Goal: Task Accomplishment & Management: Complete application form

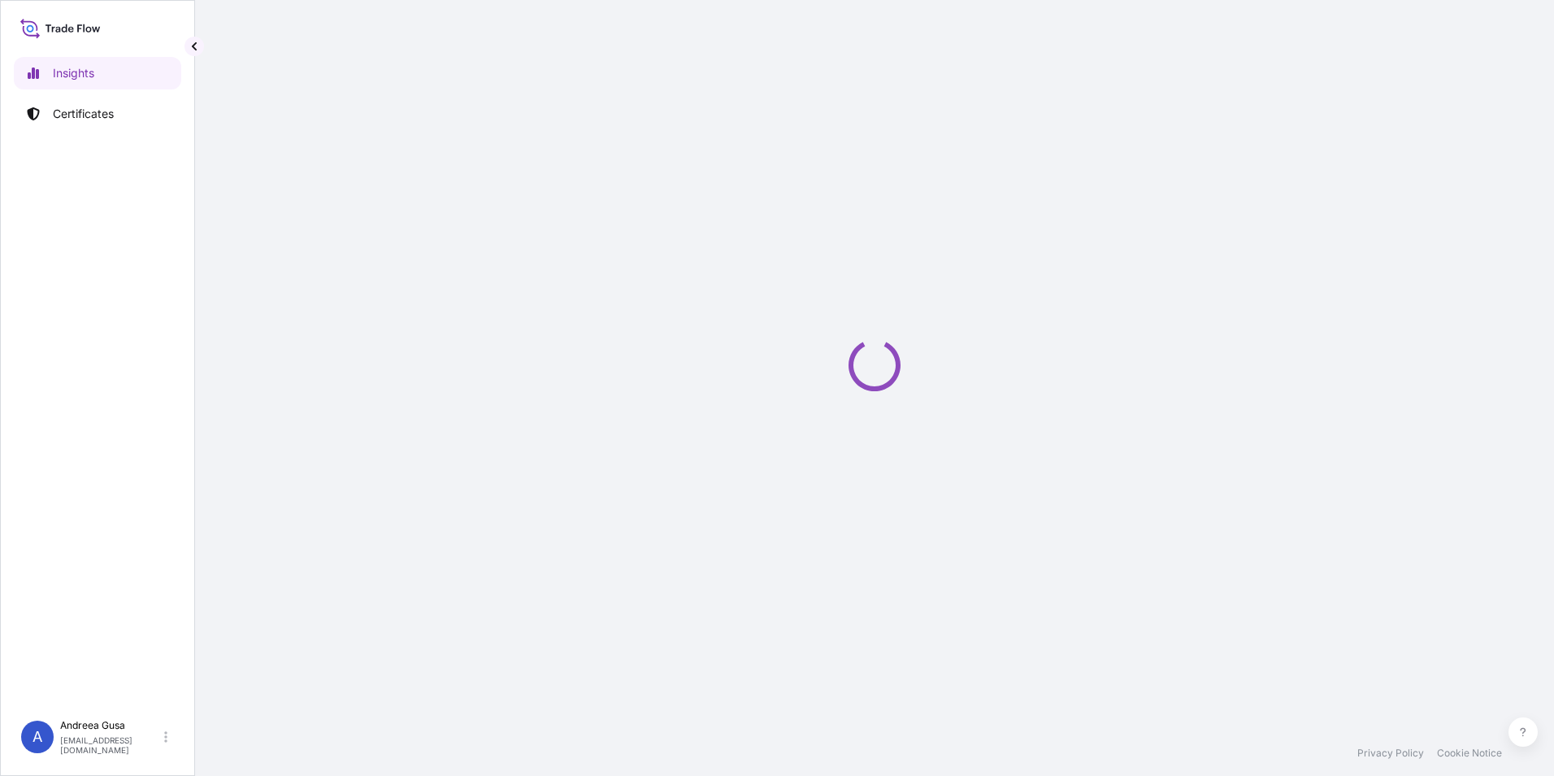
select select "2025"
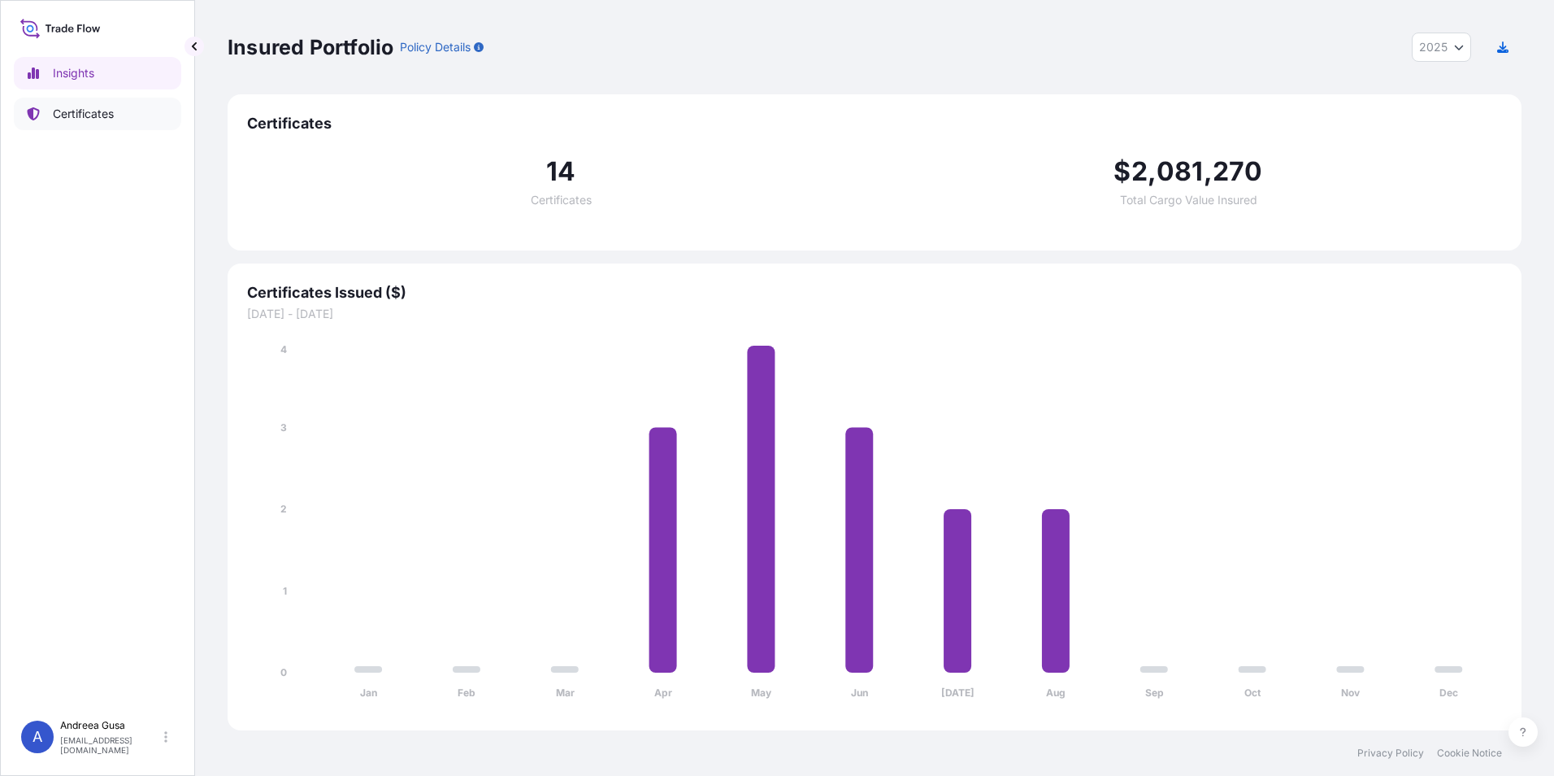
click at [79, 112] on p "Certificates" at bounding box center [83, 114] width 61 height 16
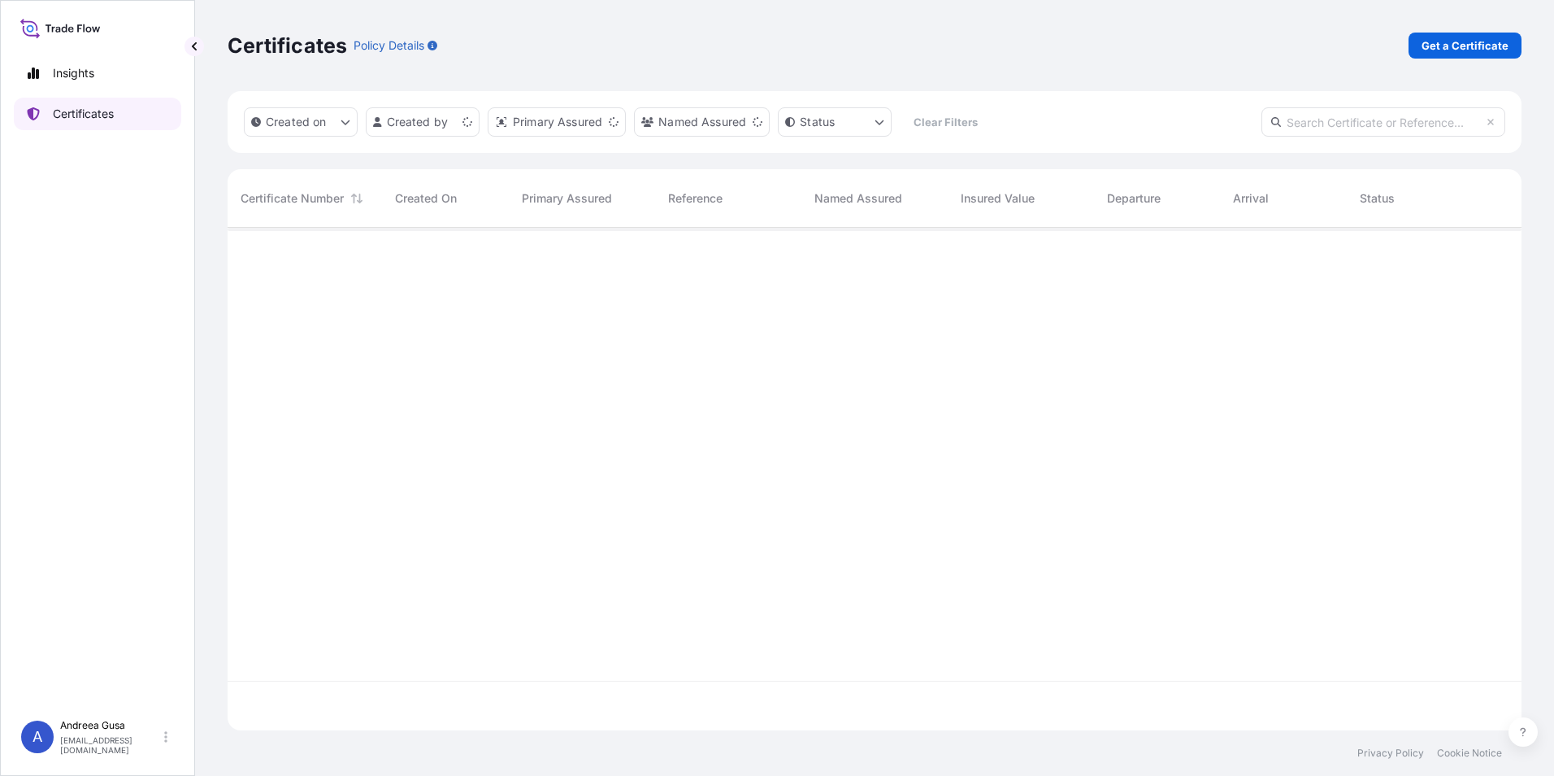
scroll to position [499, 1282]
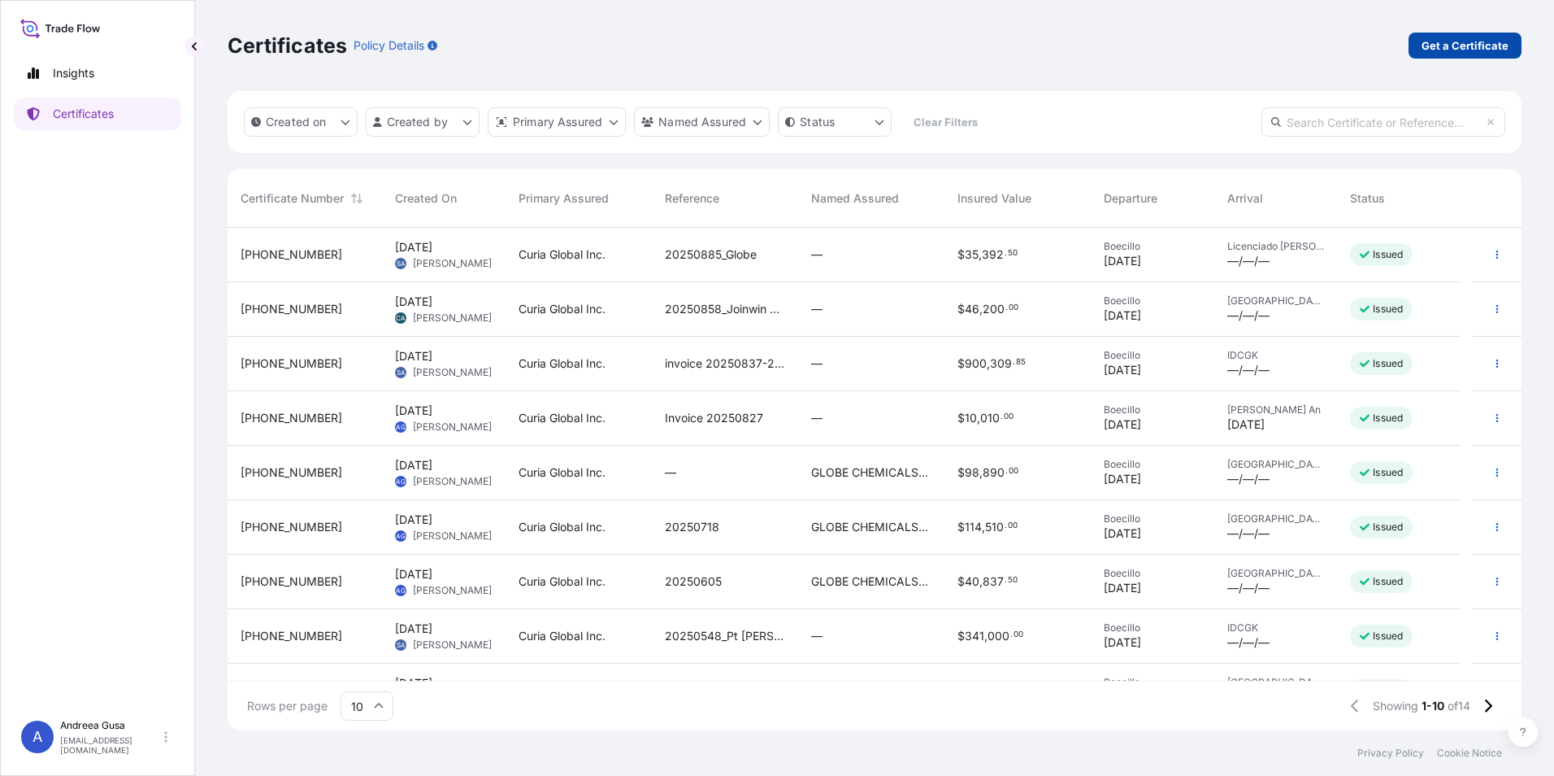
click at [1491, 44] on p "Get a Certificate" at bounding box center [1465, 45] width 87 height 16
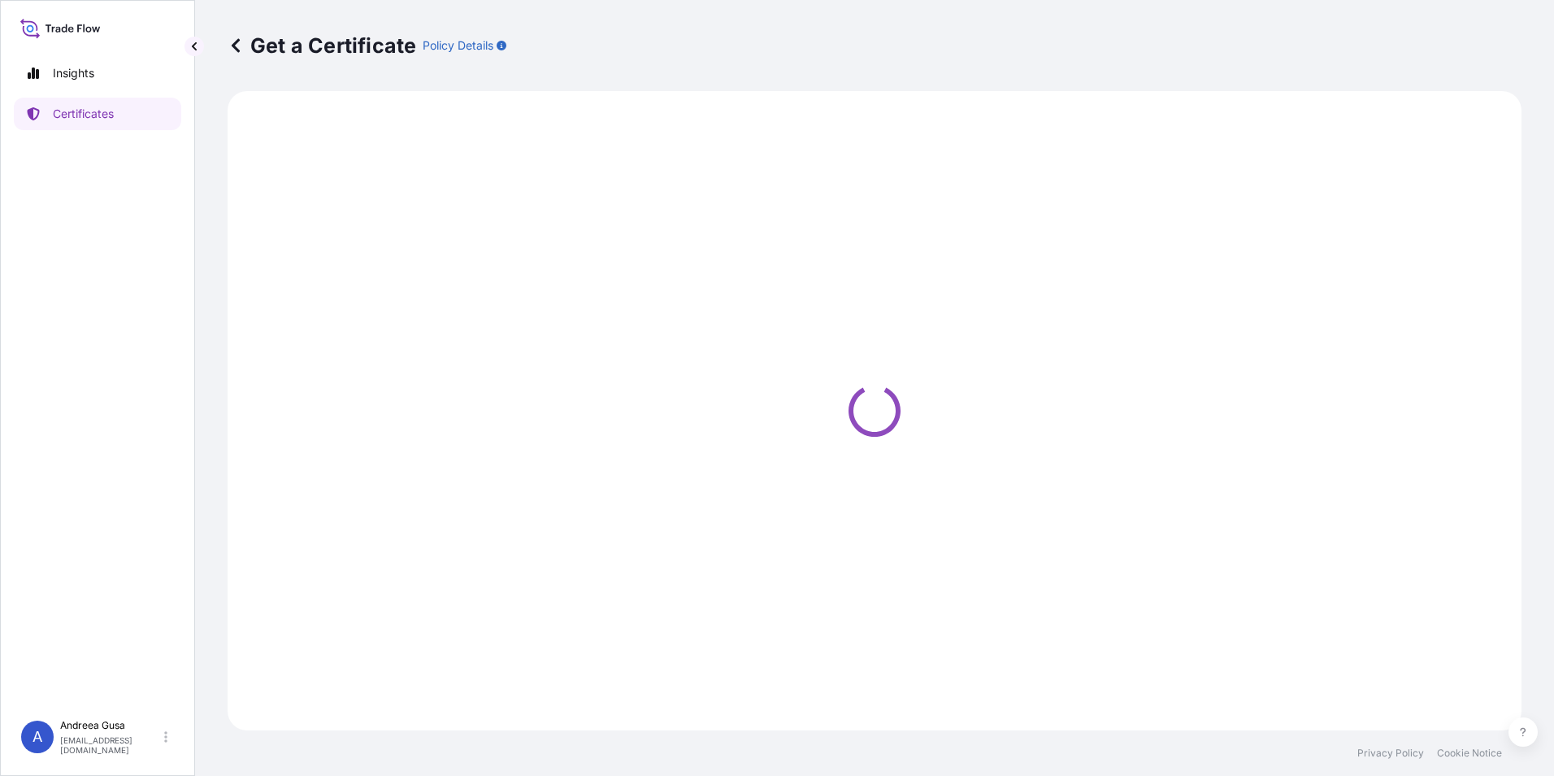
select select "Ocean Vessel"
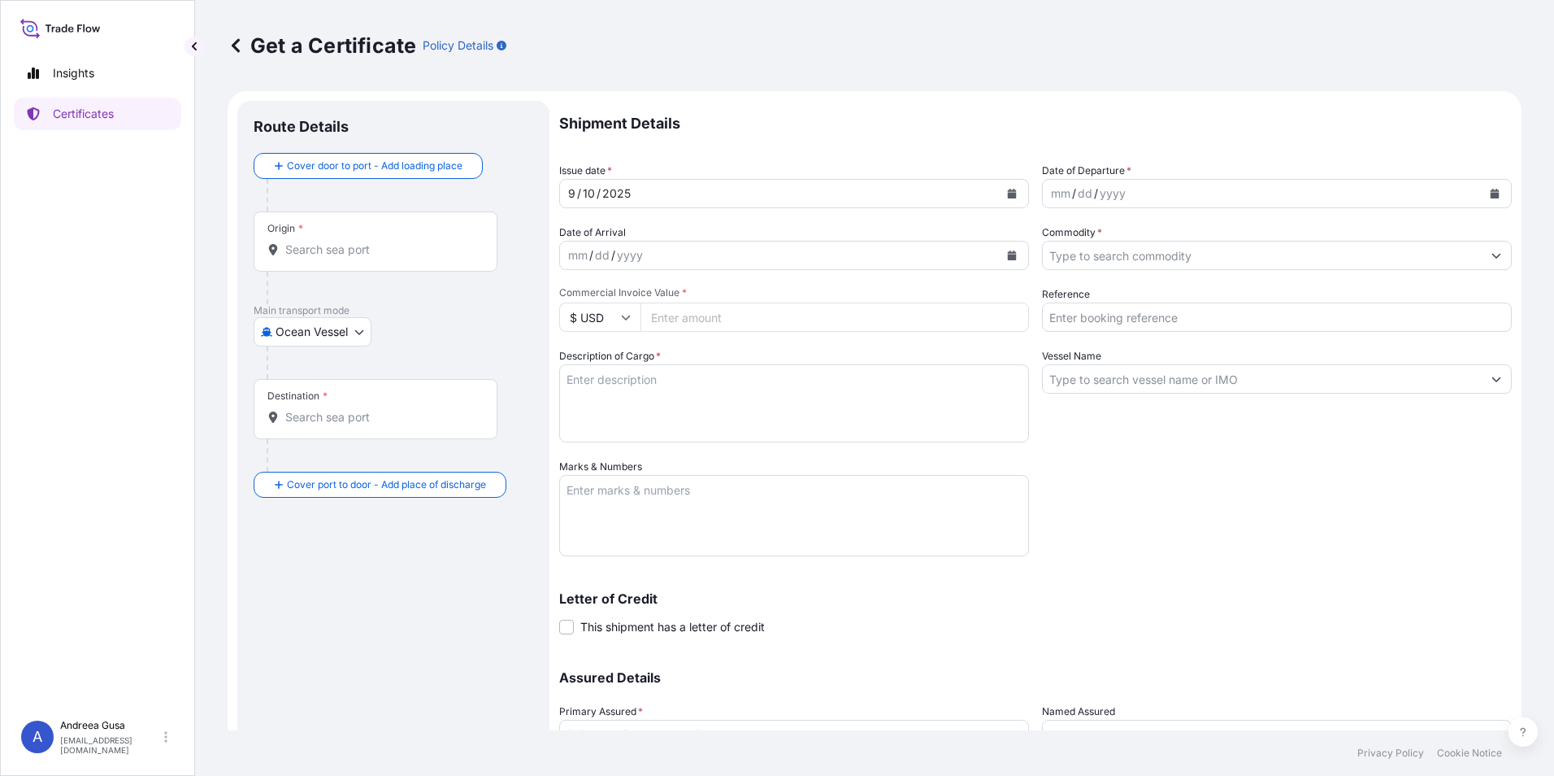
click at [1491, 195] on icon "Calendar" at bounding box center [1495, 194] width 9 height 10
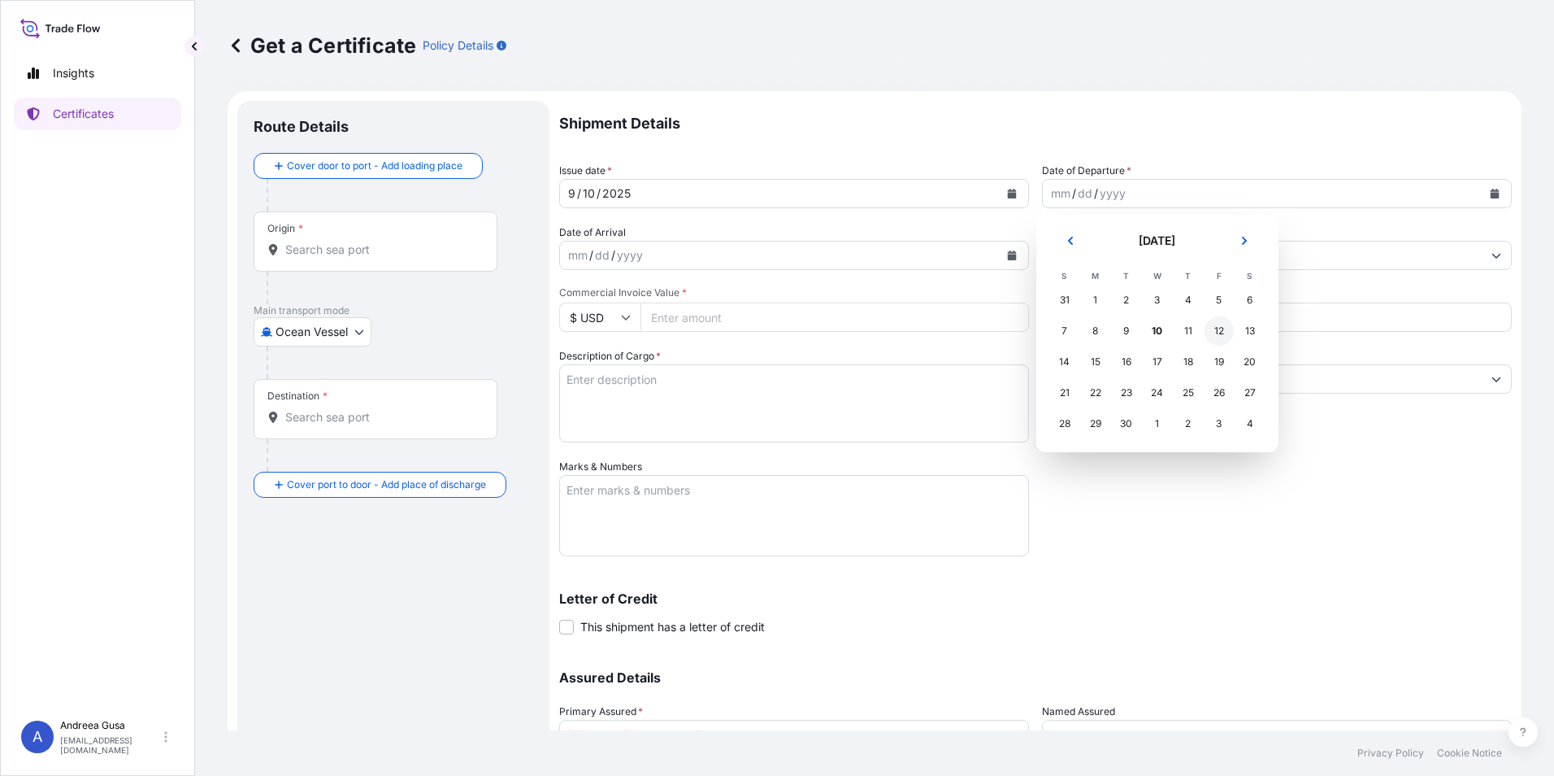
click at [1220, 334] on div "12" at bounding box center [1219, 330] width 29 height 29
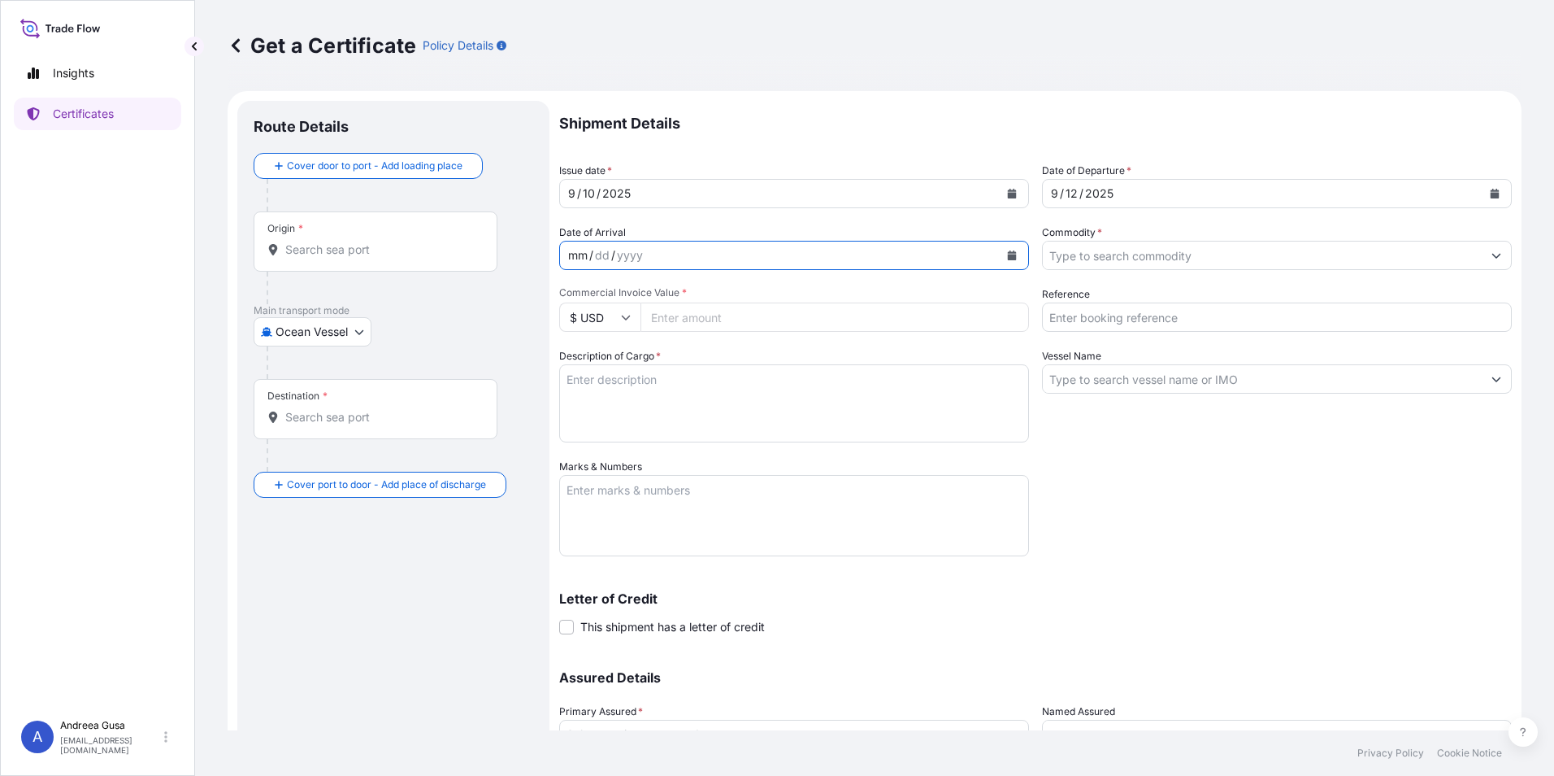
click at [571, 254] on div "mm" at bounding box center [578, 256] width 23 height 20
click at [1007, 255] on icon "Calendar" at bounding box center [1012, 255] width 10 height 10
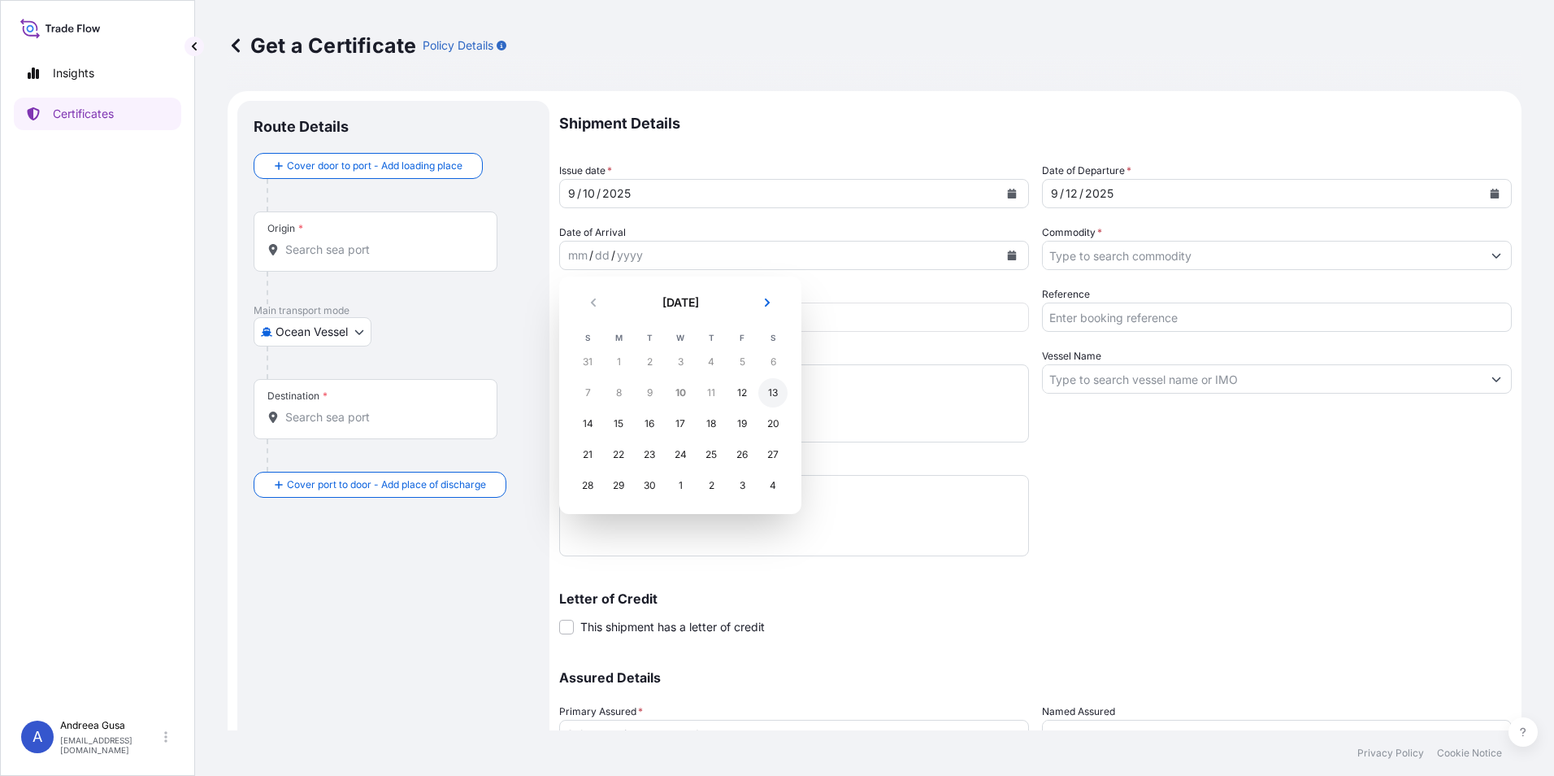
click at [771, 392] on div "13" at bounding box center [772, 392] width 29 height 29
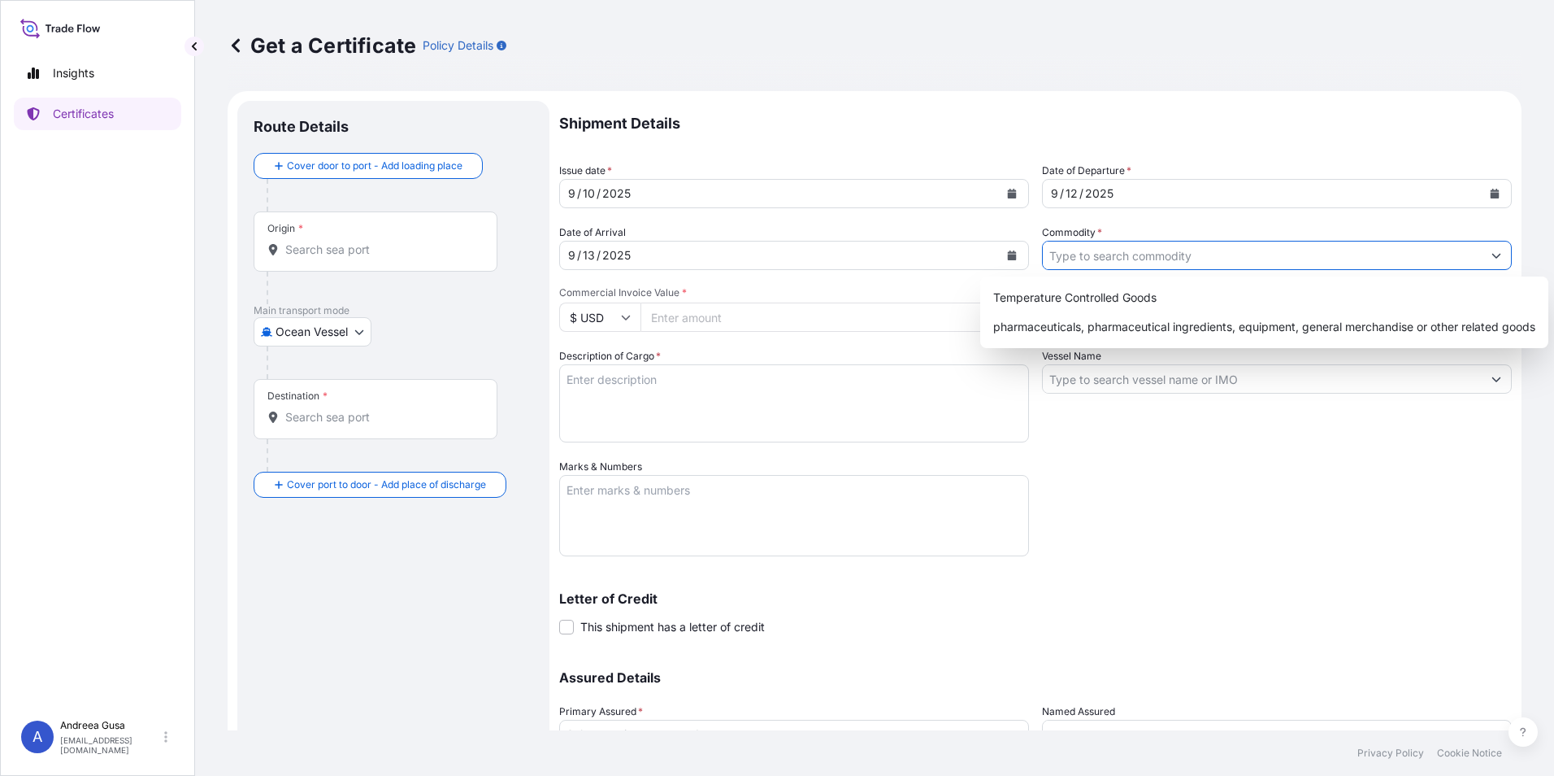
click at [1482, 255] on button "Show suggestions" at bounding box center [1496, 255] width 29 height 29
click at [1149, 322] on div "pharmaceuticals, pharmaceutical ingredients, equipment, general merchandise or …" at bounding box center [1264, 326] width 555 height 29
type input "pharmaceuticals, pharmaceutical ingredients, equipment, general merchandise or …"
click at [1107, 453] on div "Shipment Details Issue date * 9 / 10 / 2025 Date of Departure * 9 / 12 / 2025 D…" at bounding box center [1035, 457] width 953 height 713
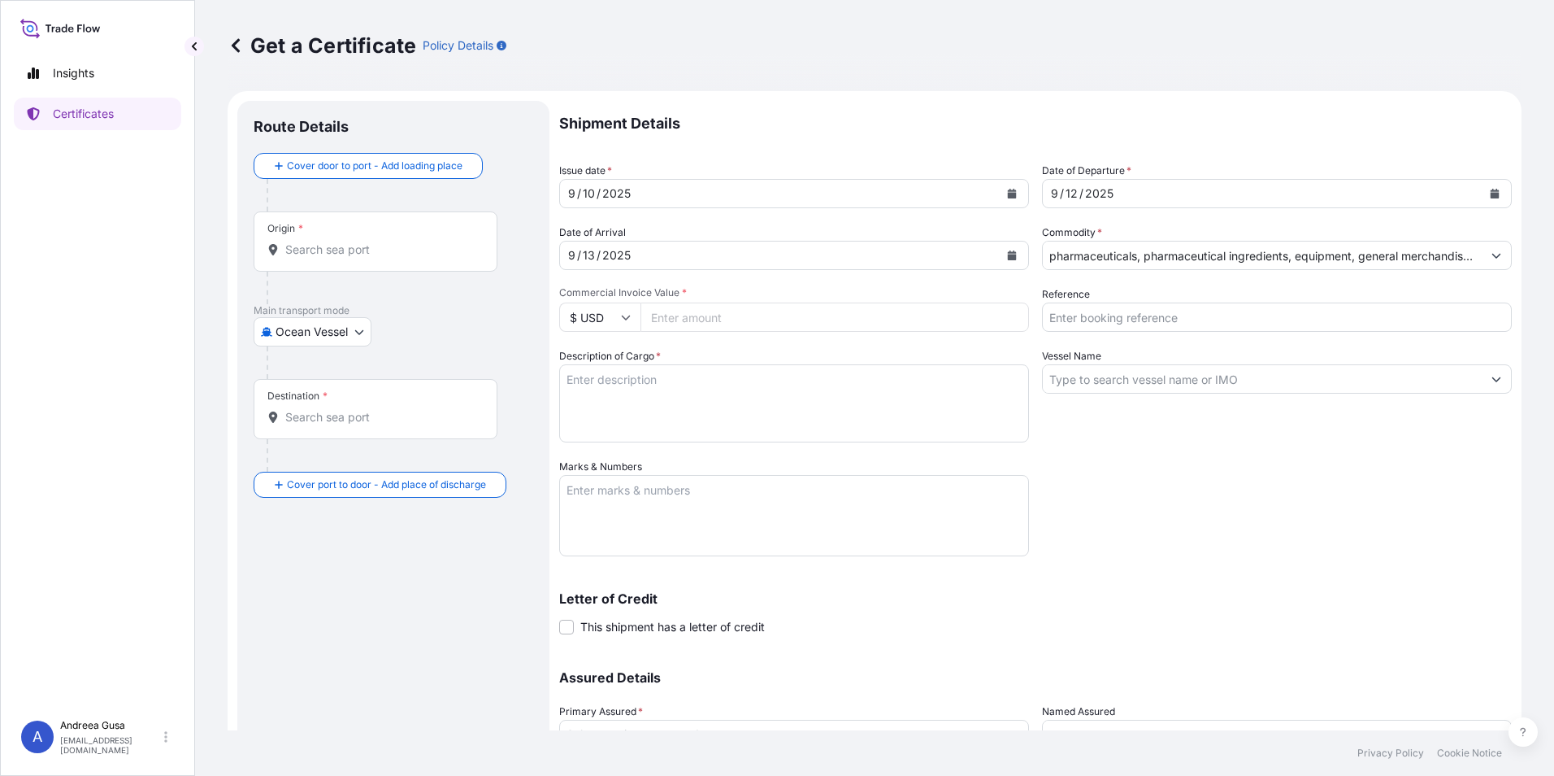
click at [718, 315] on input "Commercial Invoice Value *" at bounding box center [835, 316] width 389 height 29
type input "1"
type input "16500"
click at [794, 396] on textarea "Description of Cargo *" at bounding box center [794, 403] width 470 height 78
click at [605, 382] on textarea "Description of Cargo *" at bounding box center [794, 403] width 470 height 78
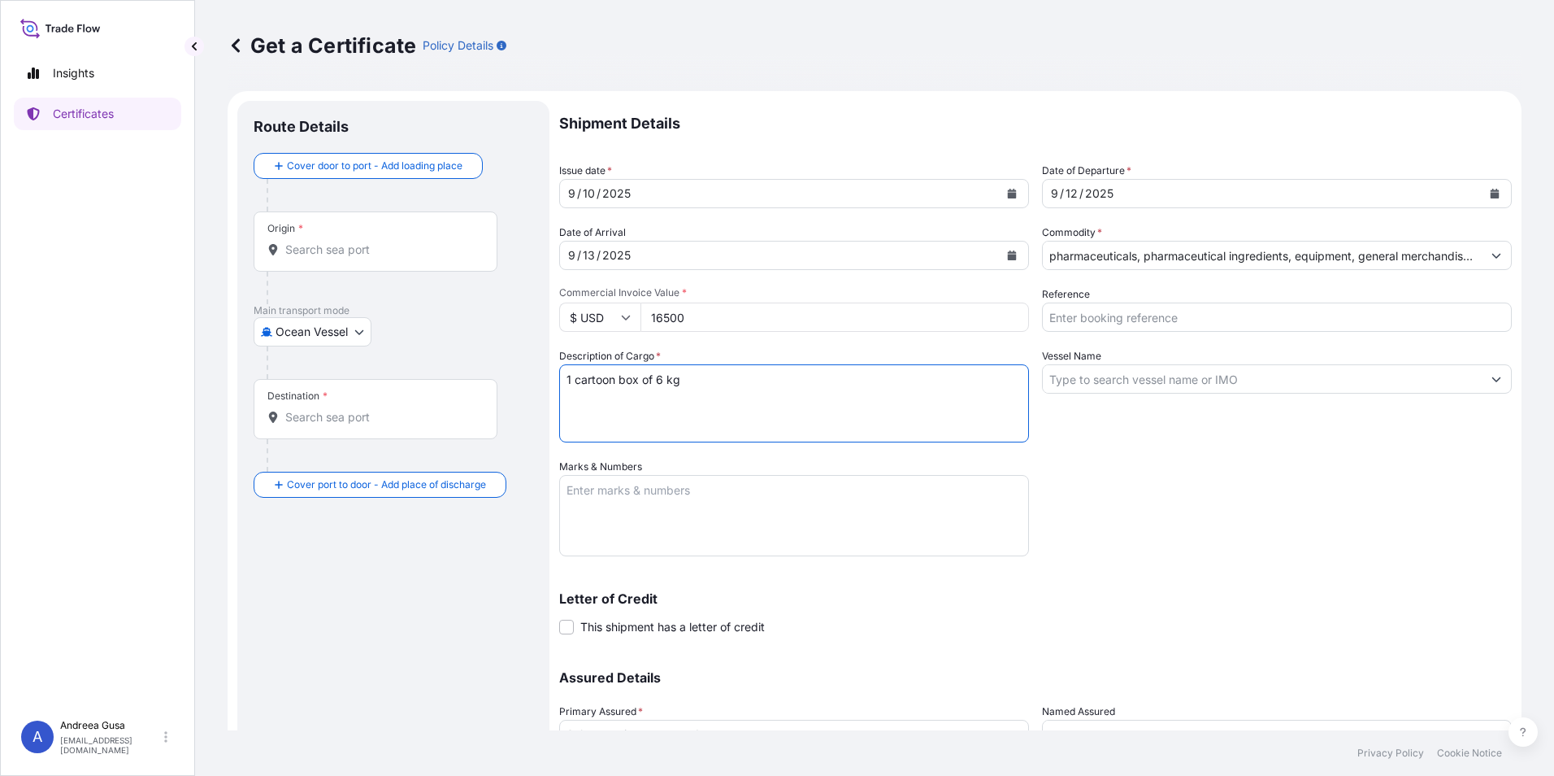
click at [712, 382] on textarea "1 cartoon box of 6 kg" at bounding box center [794, 403] width 470 height 78
paste textarea "HYDROCORTISONE BUTYRATE USP2025, MICRONIZED"
type textarea "1 cartoon box of 6 kg HYDROCORTISONE BUTYRATE USP2025, MICRONIZED"
click at [1477, 317] on input "Reference" at bounding box center [1277, 316] width 470 height 29
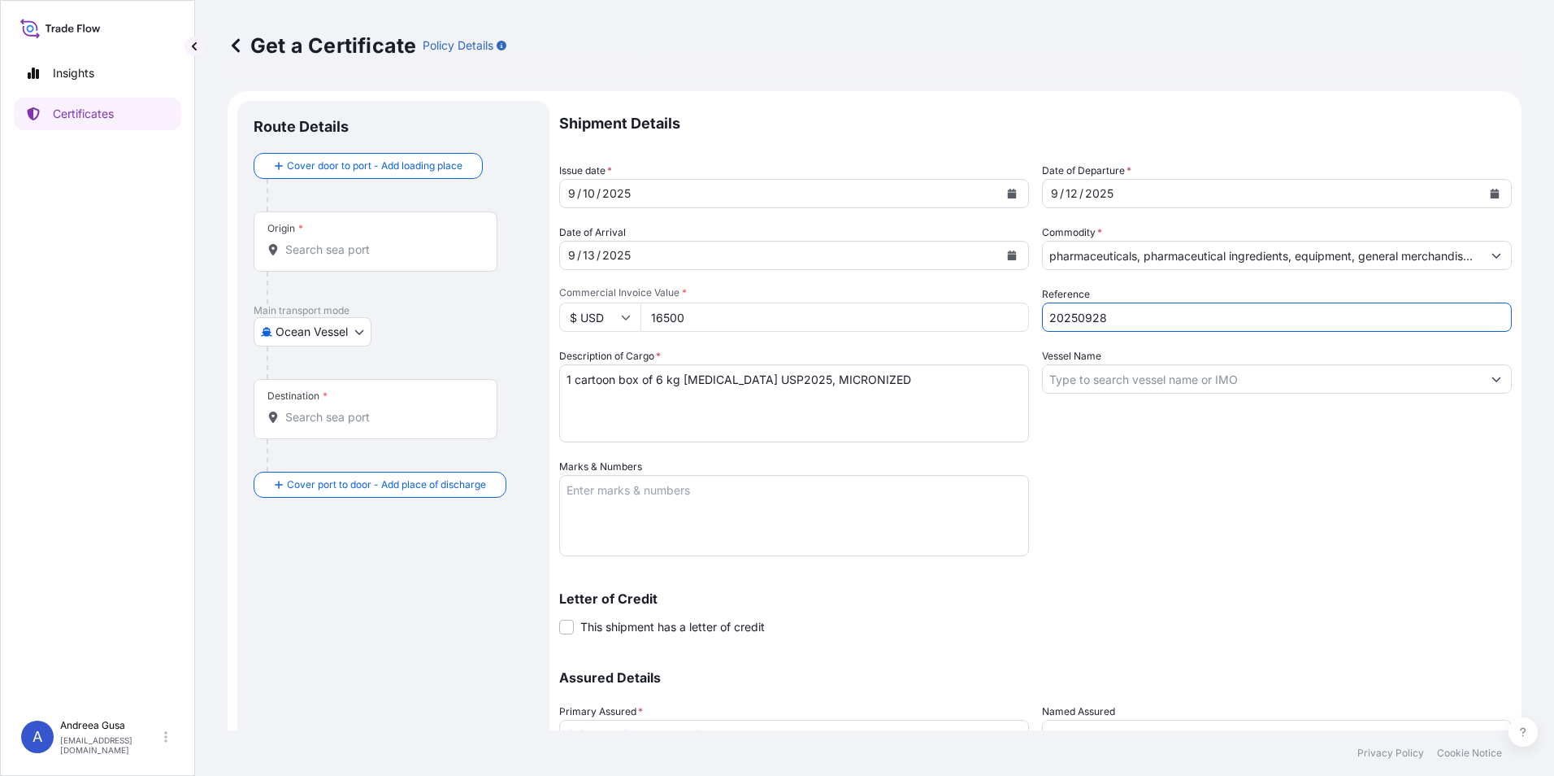
type input "20250928"
click at [1489, 385] on button "Show suggestions" at bounding box center [1496, 378] width 29 height 29
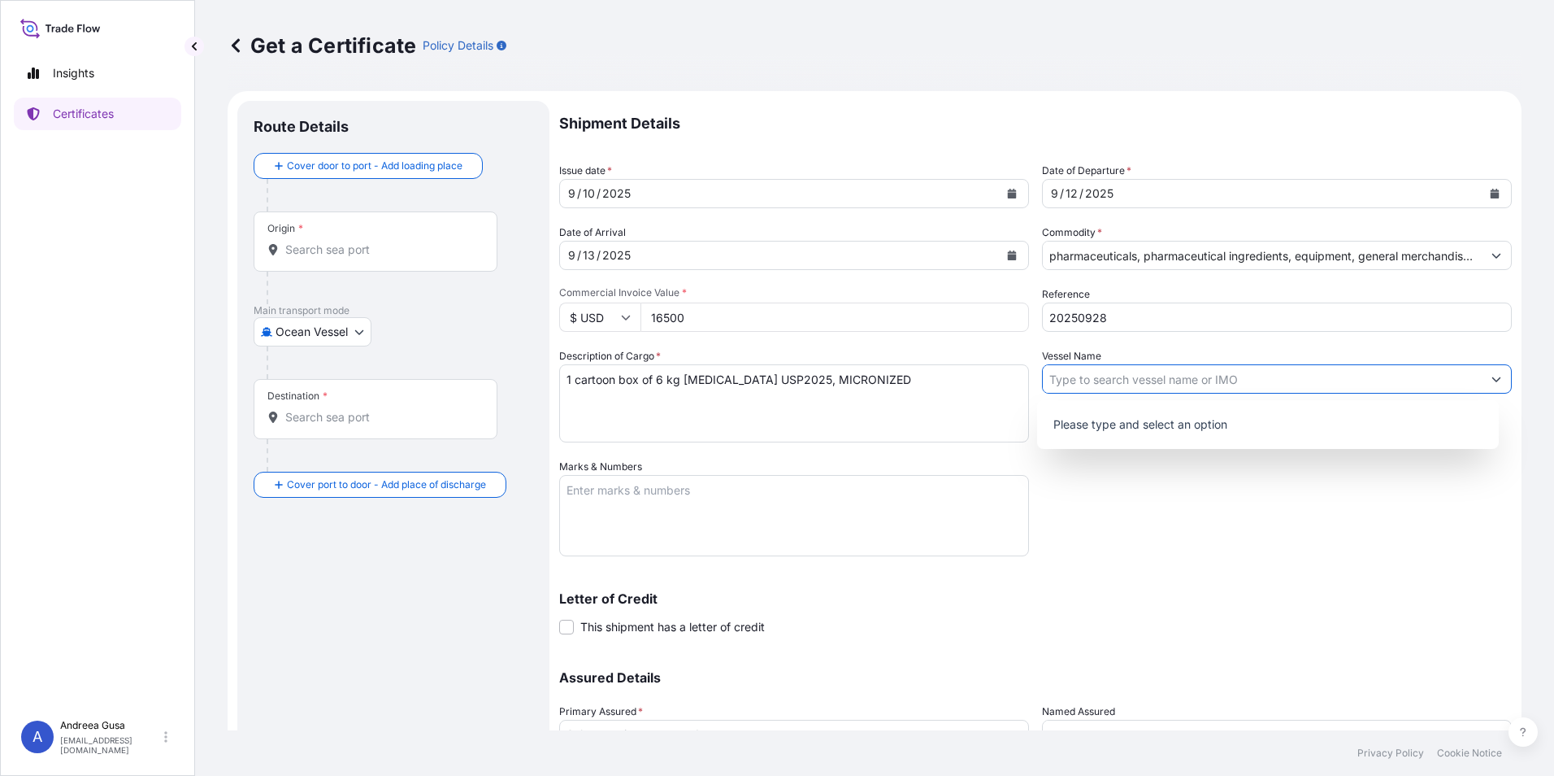
click at [1348, 494] on div "Shipment Details Issue date * 9 / 10 / 2025 Date of Departure * 9 / 12 / 2025 D…" at bounding box center [1035, 457] width 953 height 713
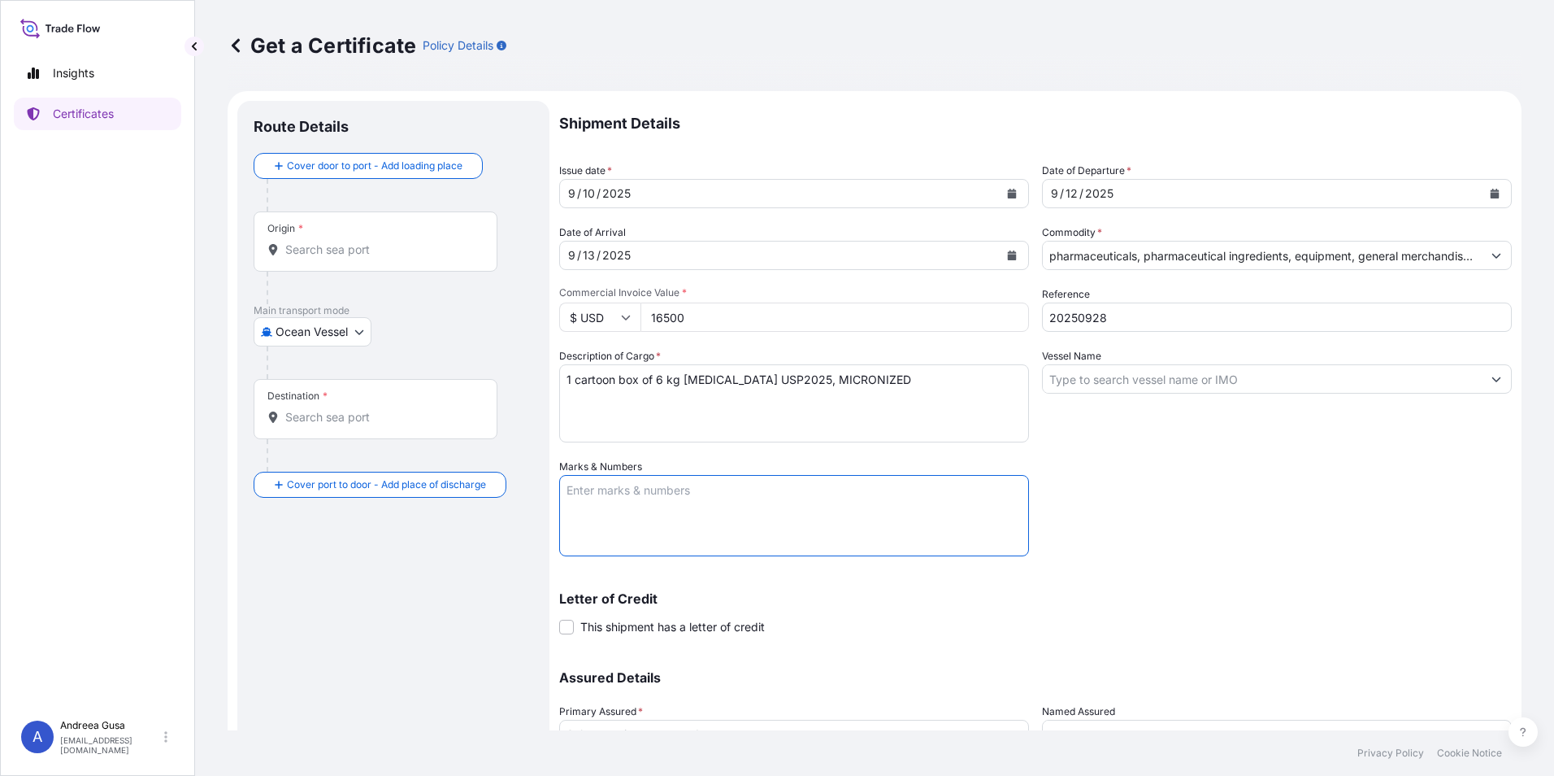
click at [677, 502] on textarea "Marks & Numbers" at bounding box center [794, 515] width 470 height 81
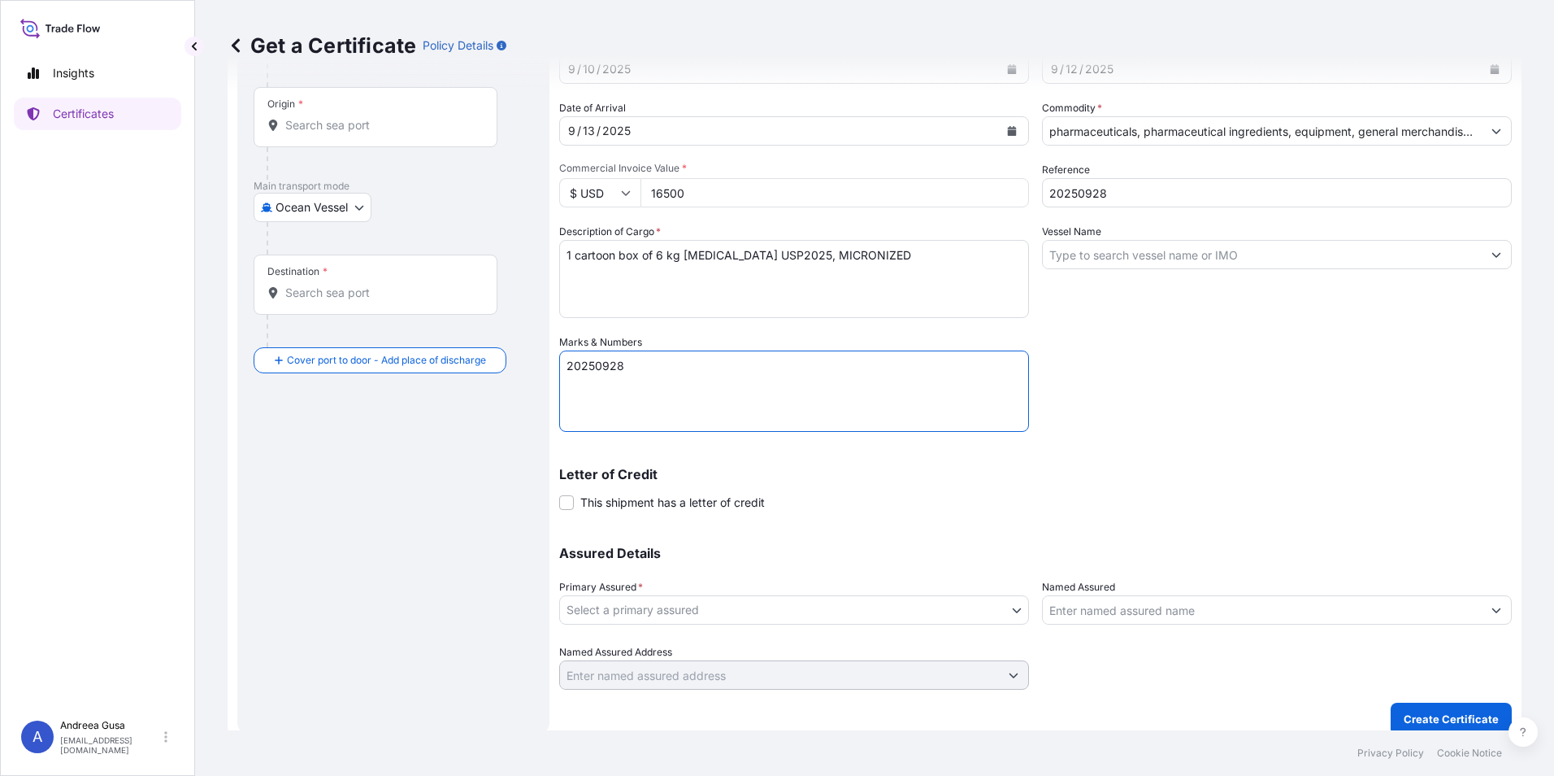
scroll to position [139, 0]
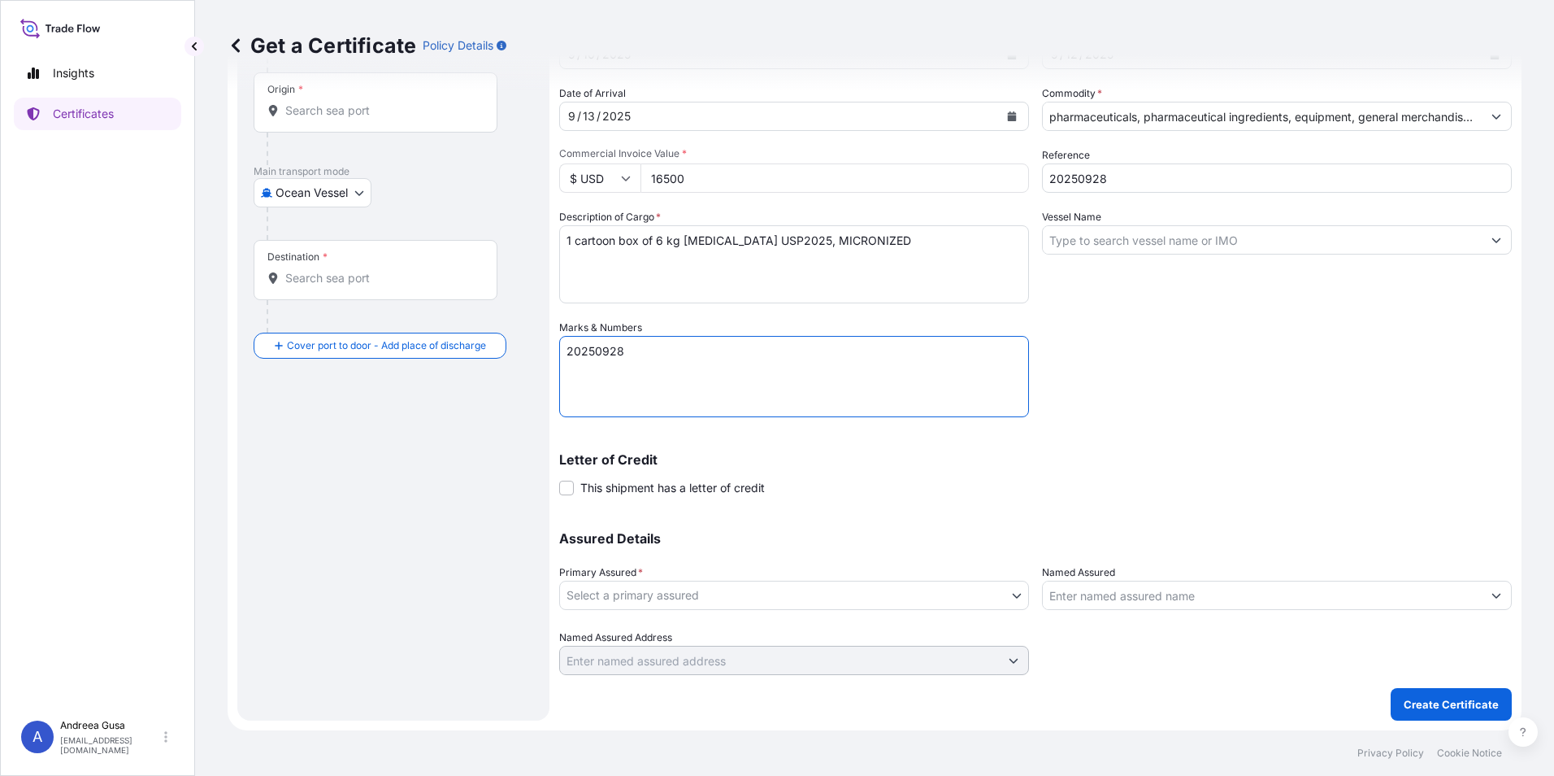
type textarea "20250928"
click at [1013, 599] on body "Insights Certificates A Andreea Gusa andreeacatalina.gusa@curiaglobal.com Get a…" at bounding box center [777, 388] width 1554 height 776
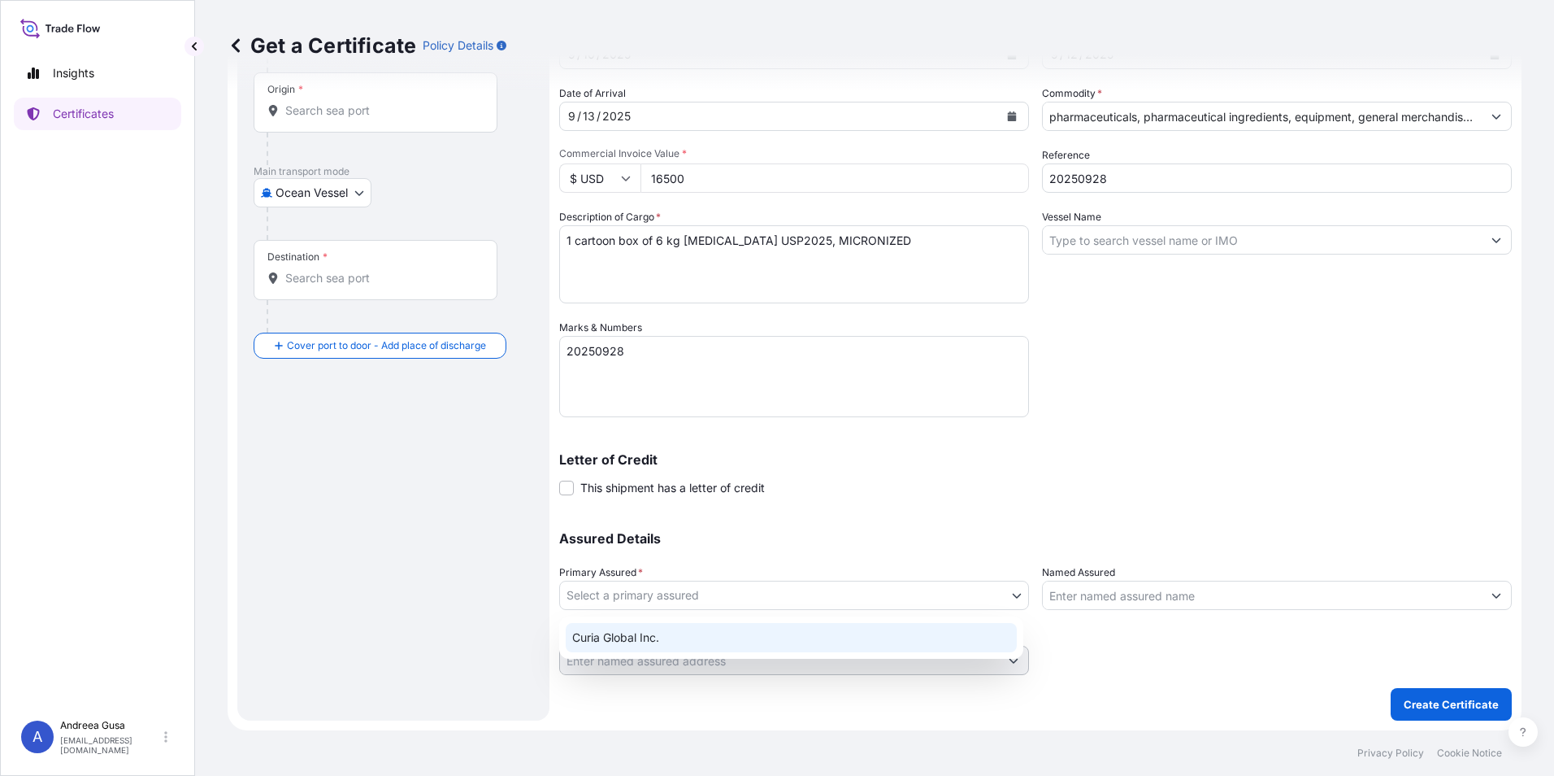
click at [754, 635] on div "Curia Global Inc." at bounding box center [791, 637] width 451 height 29
select select "31484"
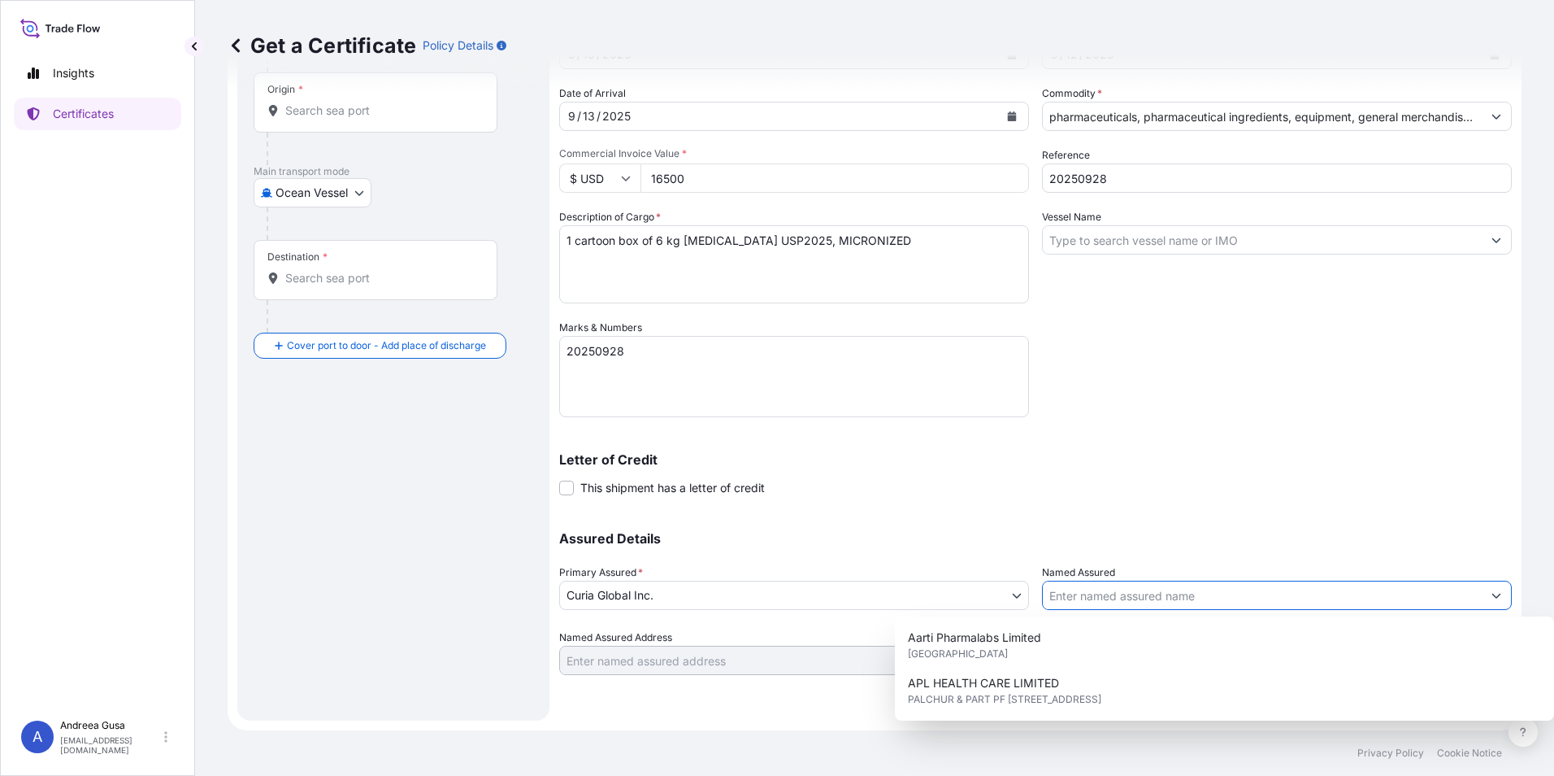
click at [1258, 598] on input "Named Assured" at bounding box center [1262, 594] width 439 height 29
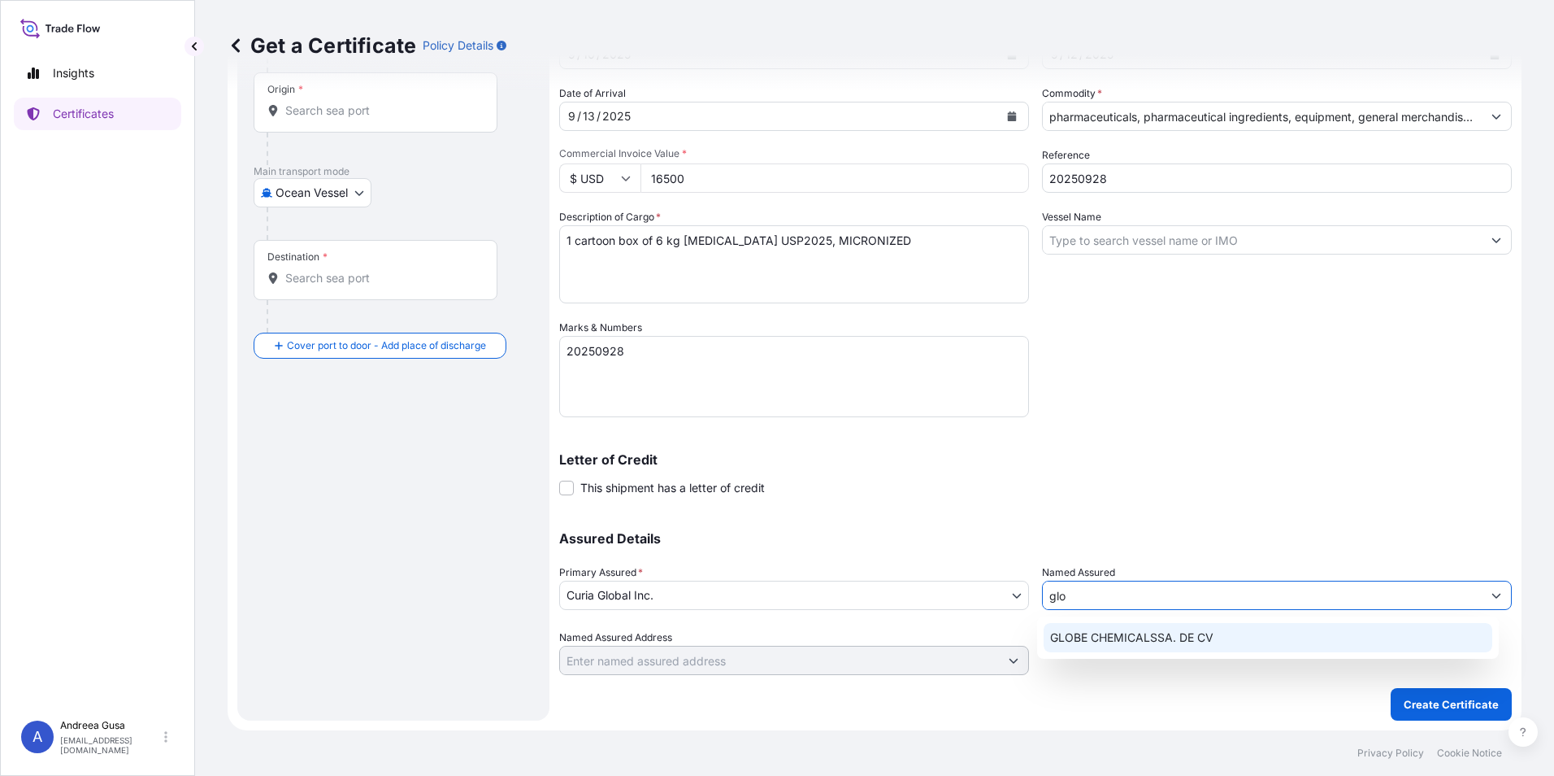
click at [1184, 628] on div "GLOBE CHEMICALSSA. DE CV" at bounding box center [1269, 637] width 450 height 29
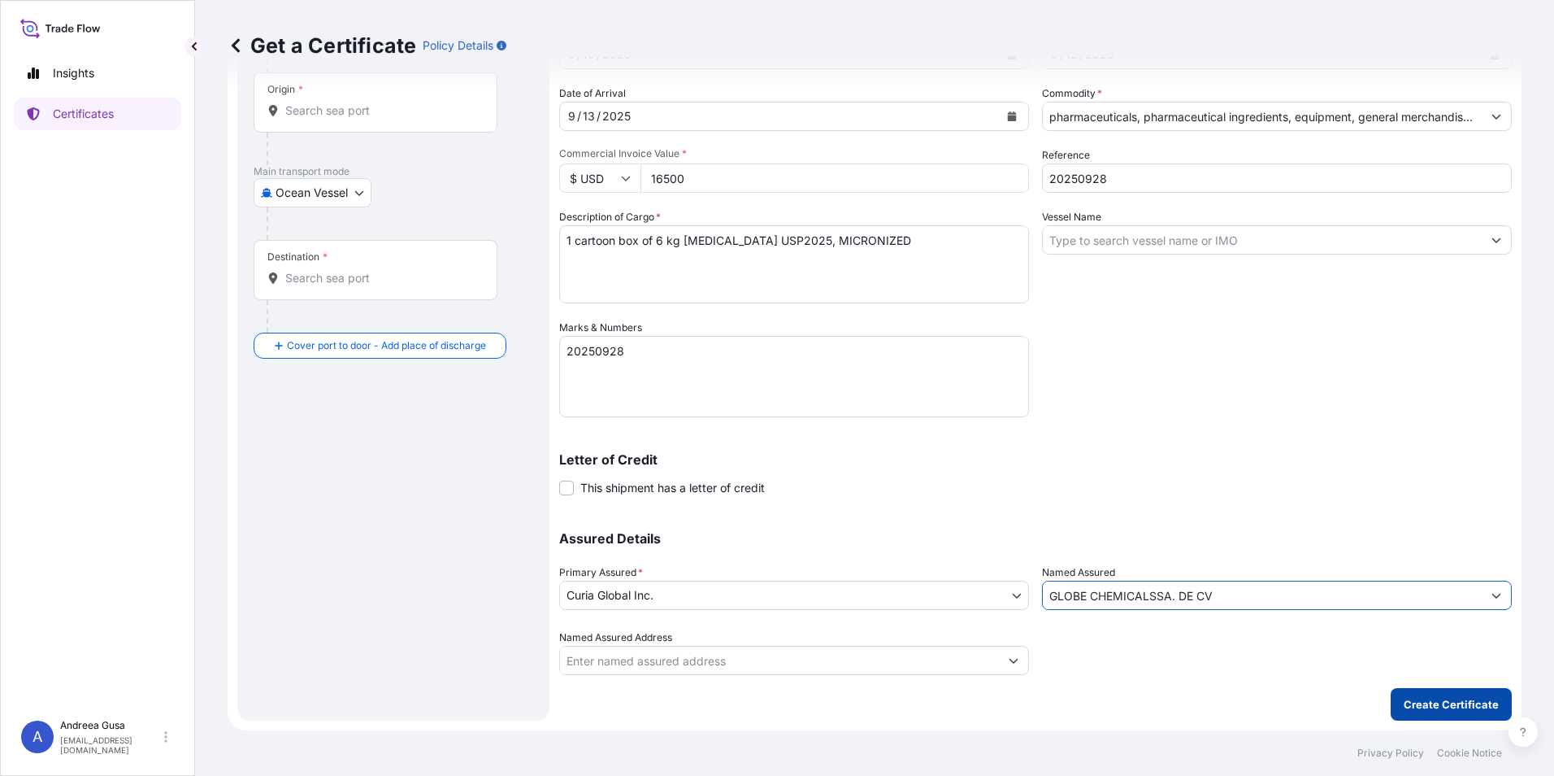
type input "GLOBE CHEMICALSSA. DE CV"
click at [1431, 706] on p "Create Certificate" at bounding box center [1451, 704] width 95 height 16
click at [314, 113] on input "Origin * Please select an origin" at bounding box center [381, 110] width 192 height 16
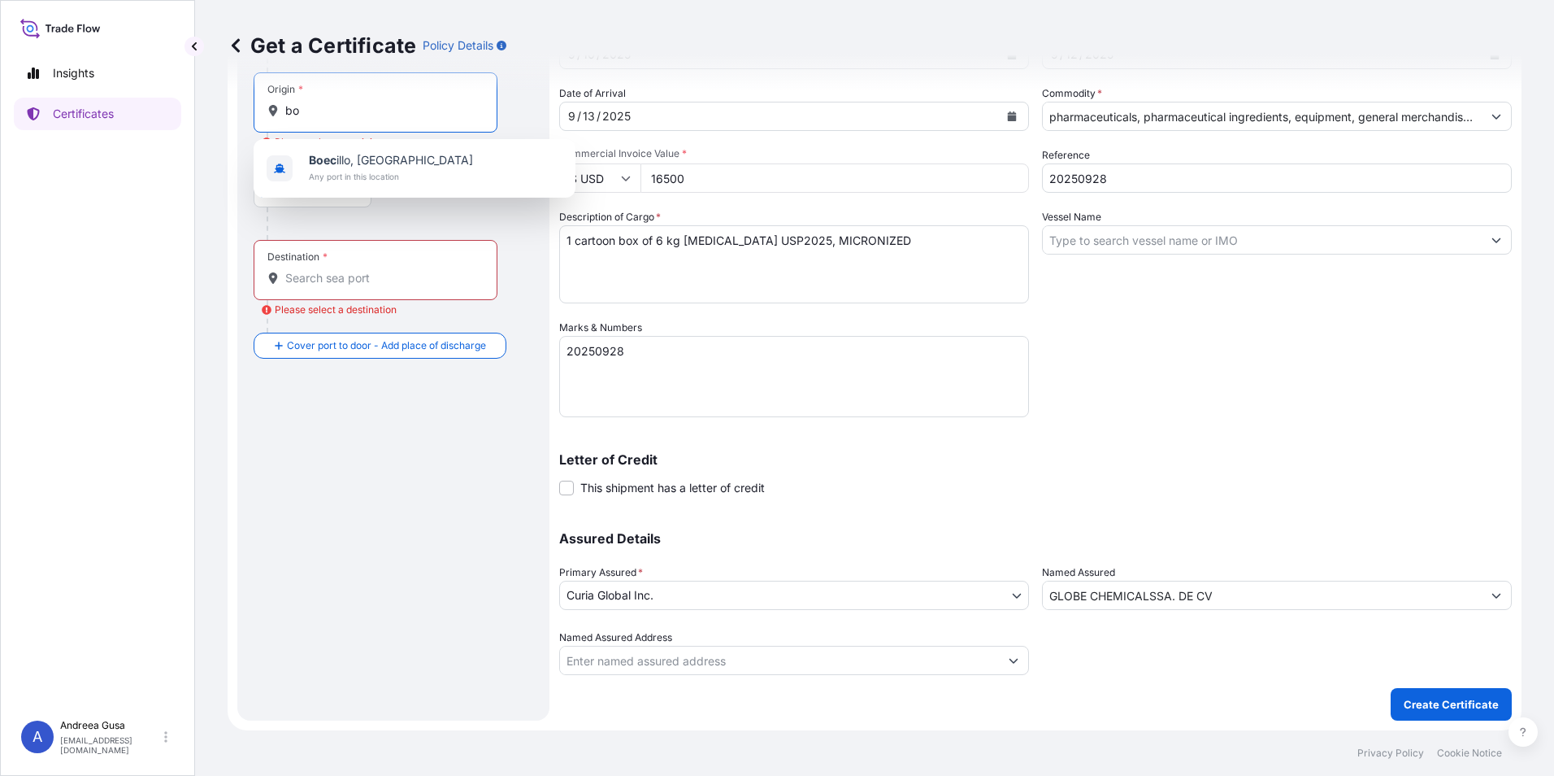
type input "b"
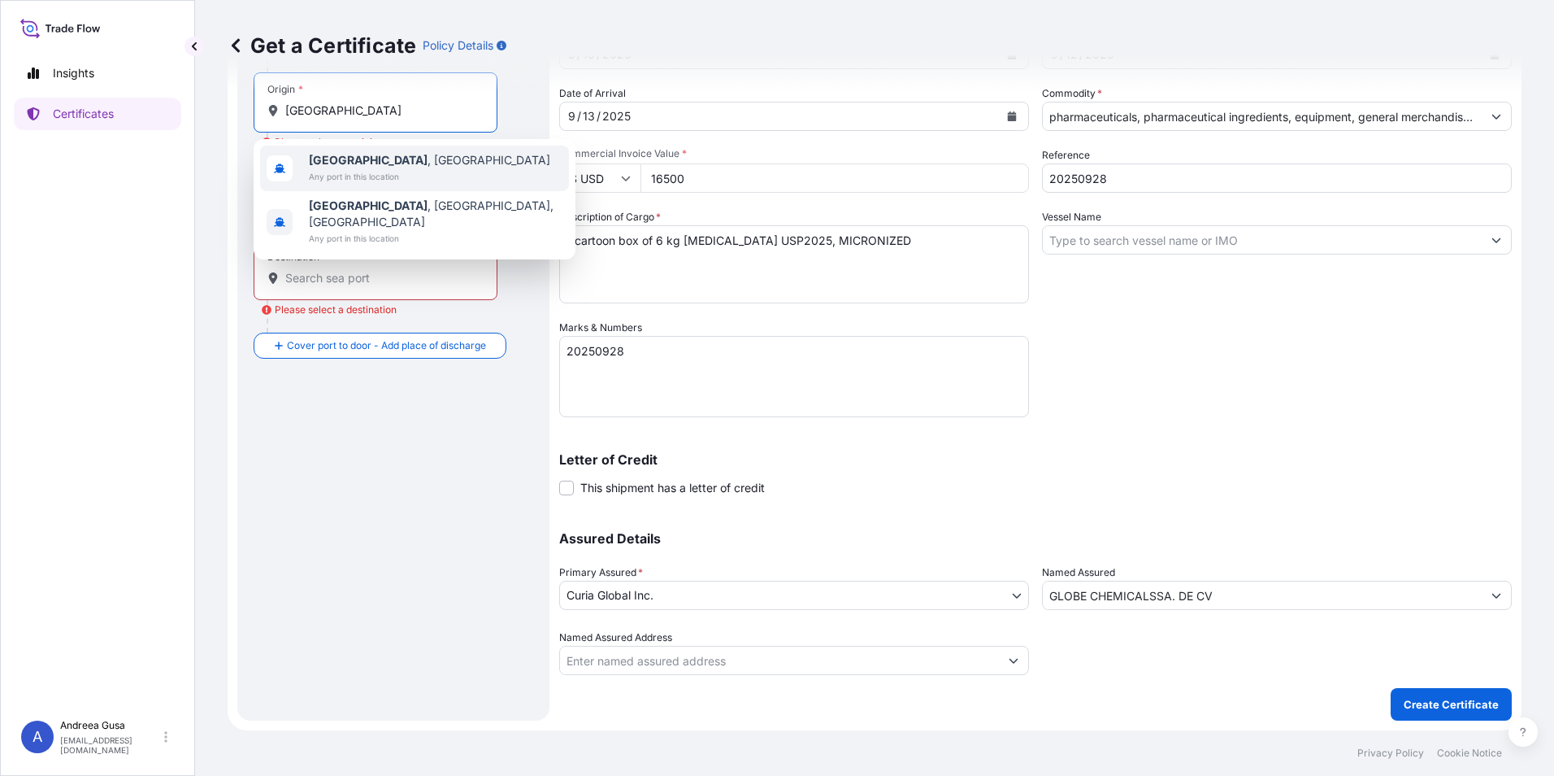
click at [365, 168] on span "Any port in this location" at bounding box center [429, 176] width 241 height 16
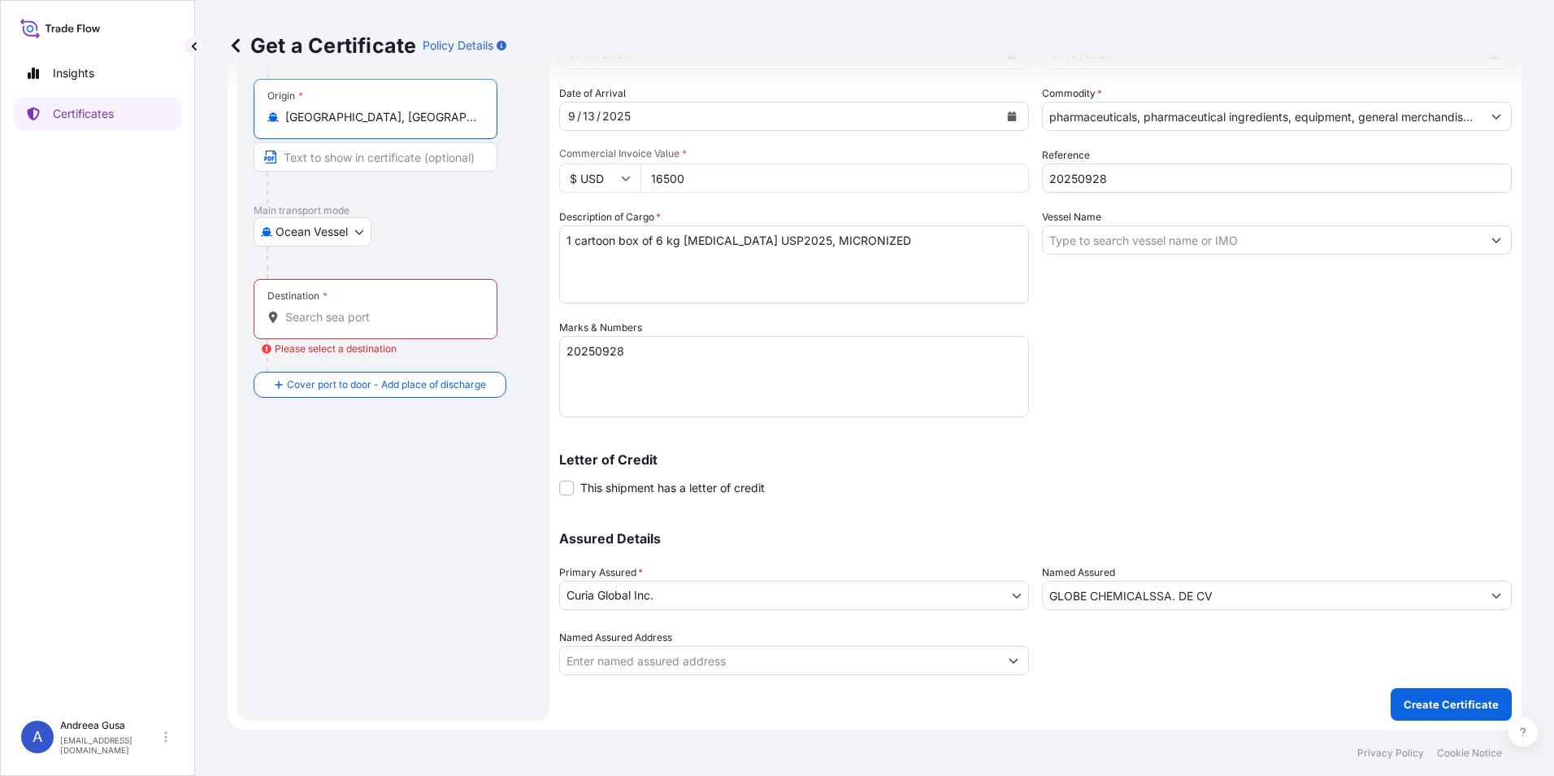
type input "Valladolid, Spain"
